Goal: Task Accomplishment & Management: Manage account settings

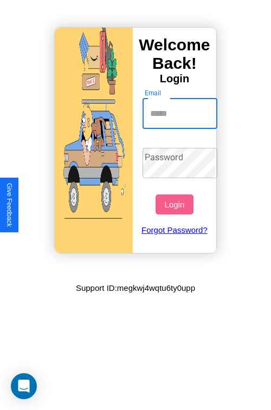
click at [181, 113] on input "Email" at bounding box center [179, 114] width 75 height 30
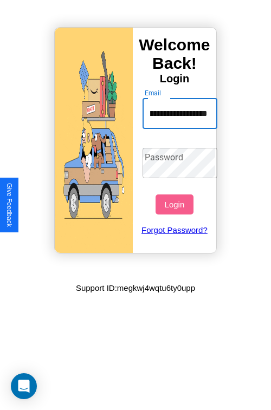
scroll to position [0, 48]
type input "**********"
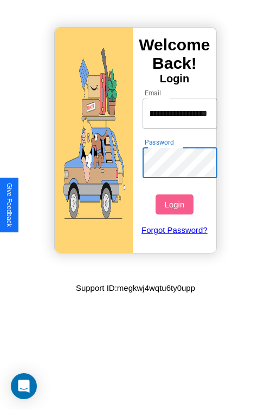
scroll to position [0, 0]
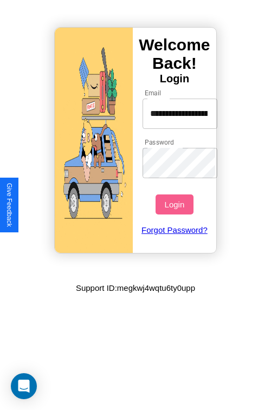
click at [175, 204] on button "Login" at bounding box center [173, 204] width 37 height 20
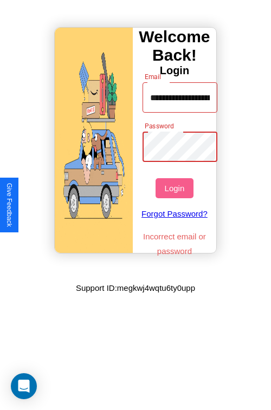
click at [175, 188] on button "Login" at bounding box center [173, 188] width 37 height 20
